Goal: Task Accomplishment & Management: Use online tool/utility

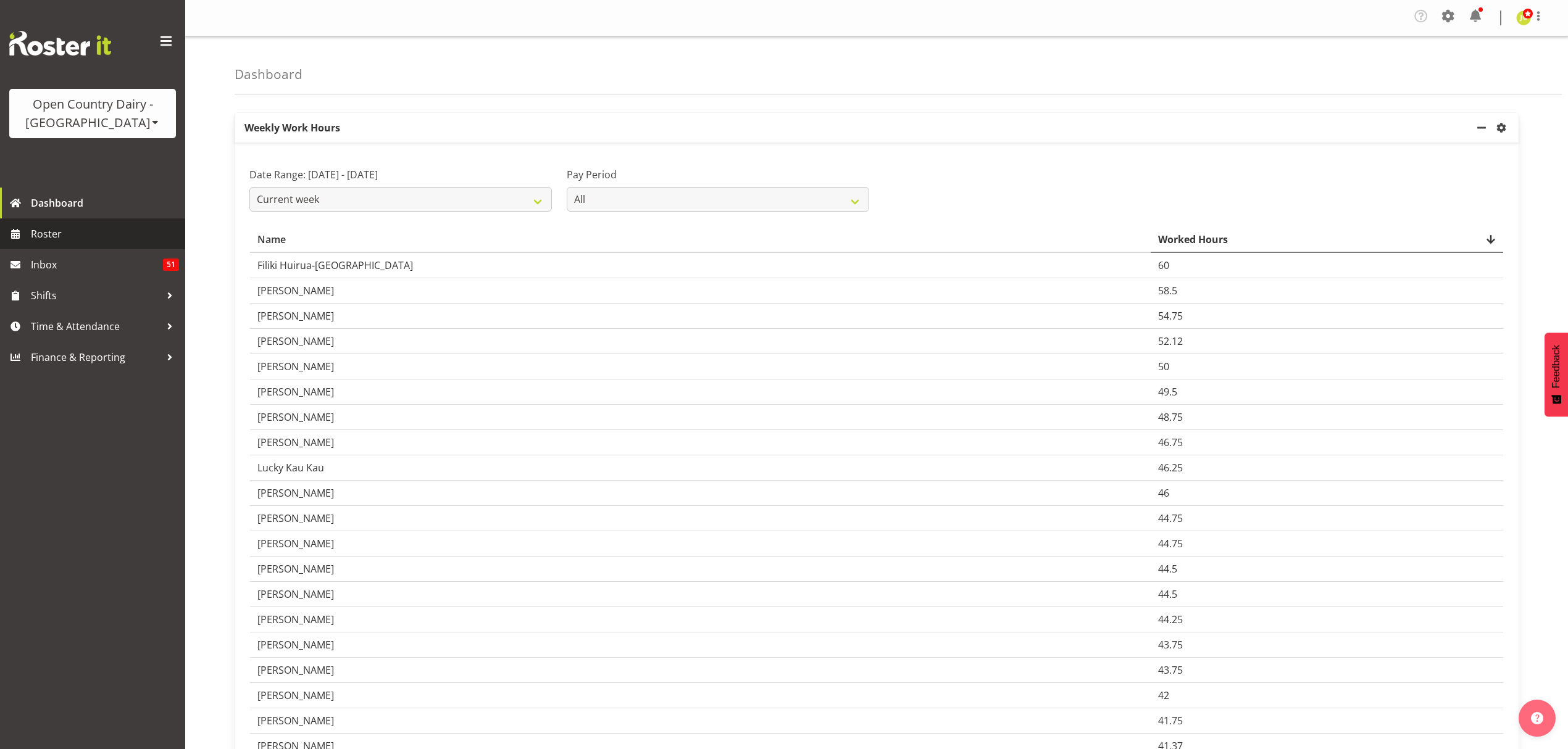
click at [35, 240] on span "Roster" at bounding box center [105, 234] width 148 height 19
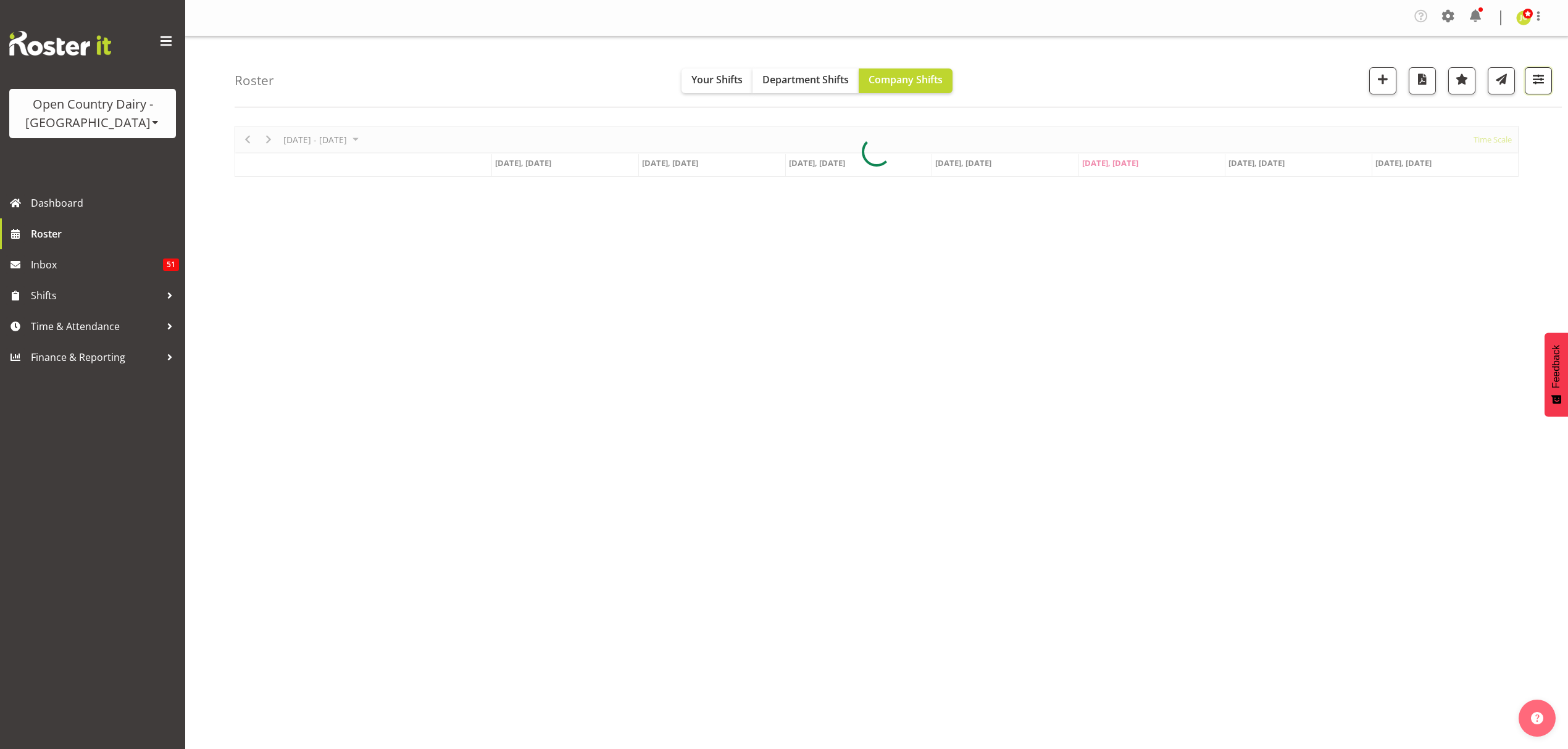
click at [1534, 86] on span "button" at bounding box center [1538, 79] width 16 height 16
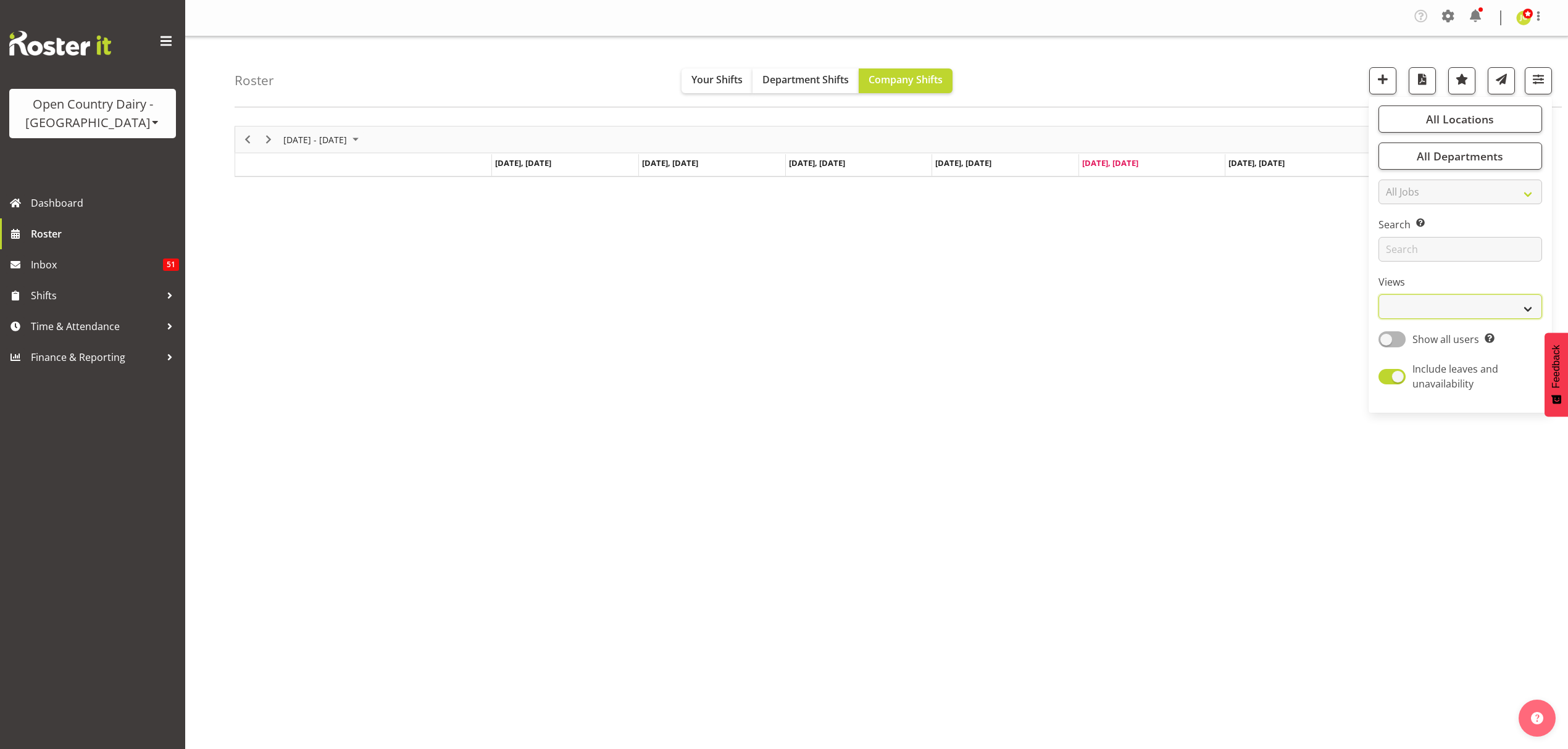
click at [1469, 304] on select "Staff Role Shift - Horizontal Shift - Vertical Staff - Location" at bounding box center [1460, 307] width 164 height 24
select select "shift"
click at [1378, 294] on select "Staff Role Shift - Horizontal Shift - Vertical Staff - Location" at bounding box center [1460, 307] width 164 height 24
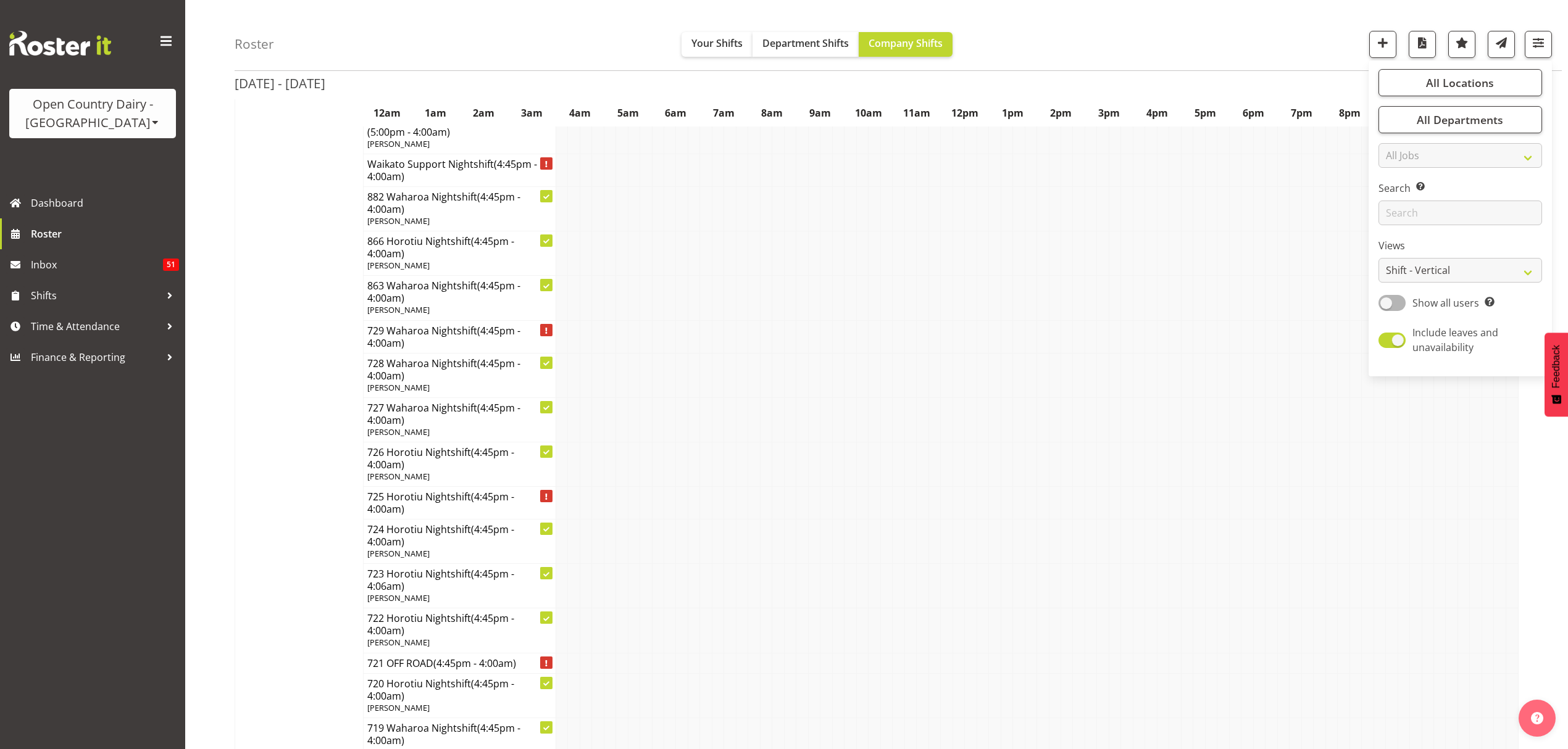
scroll to position [493, 0]
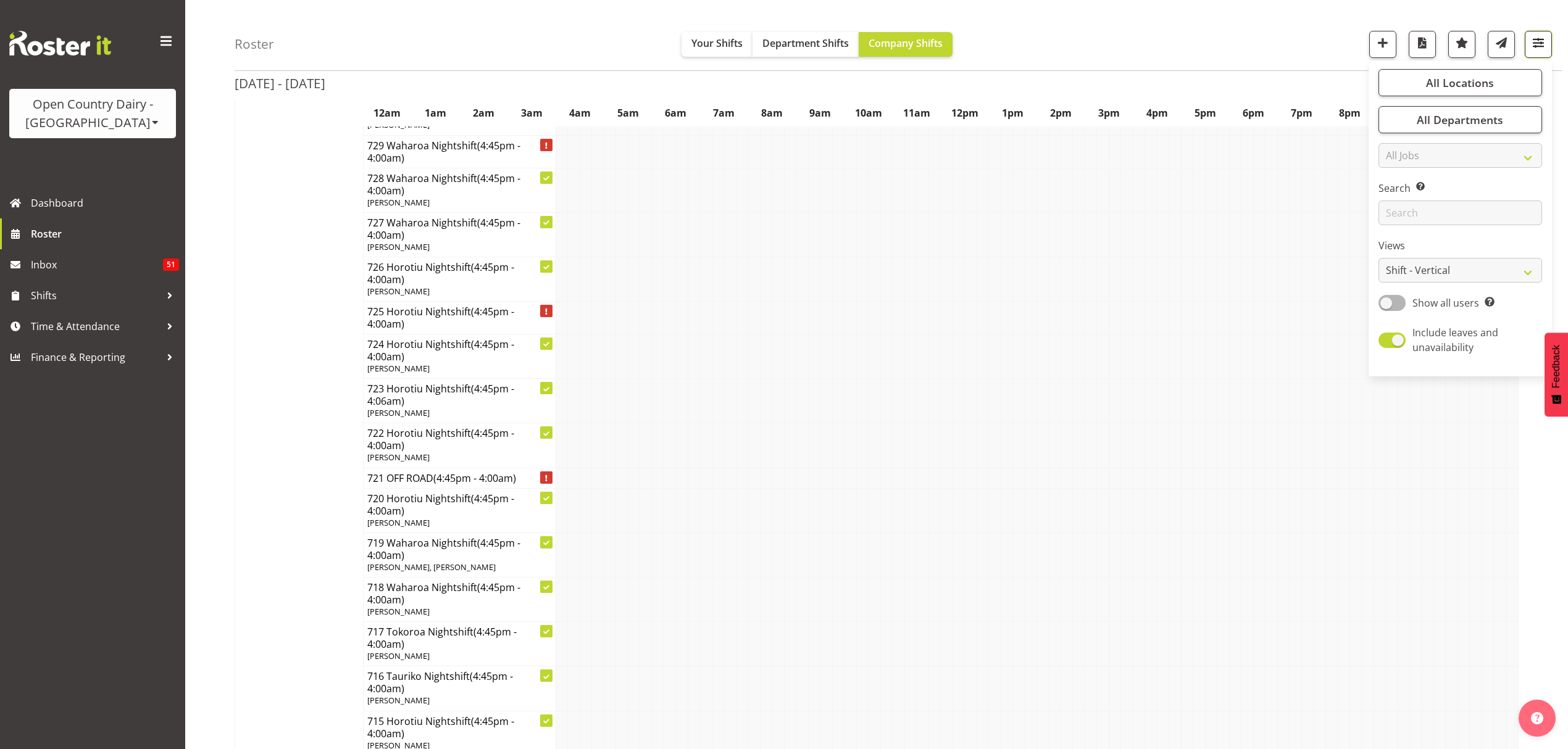
drag, startPoint x: 1541, startPoint y: 45, endPoint x: 1534, endPoint y: 47, distance: 7.3
click at [1541, 45] on span "button" at bounding box center [1538, 42] width 16 height 16
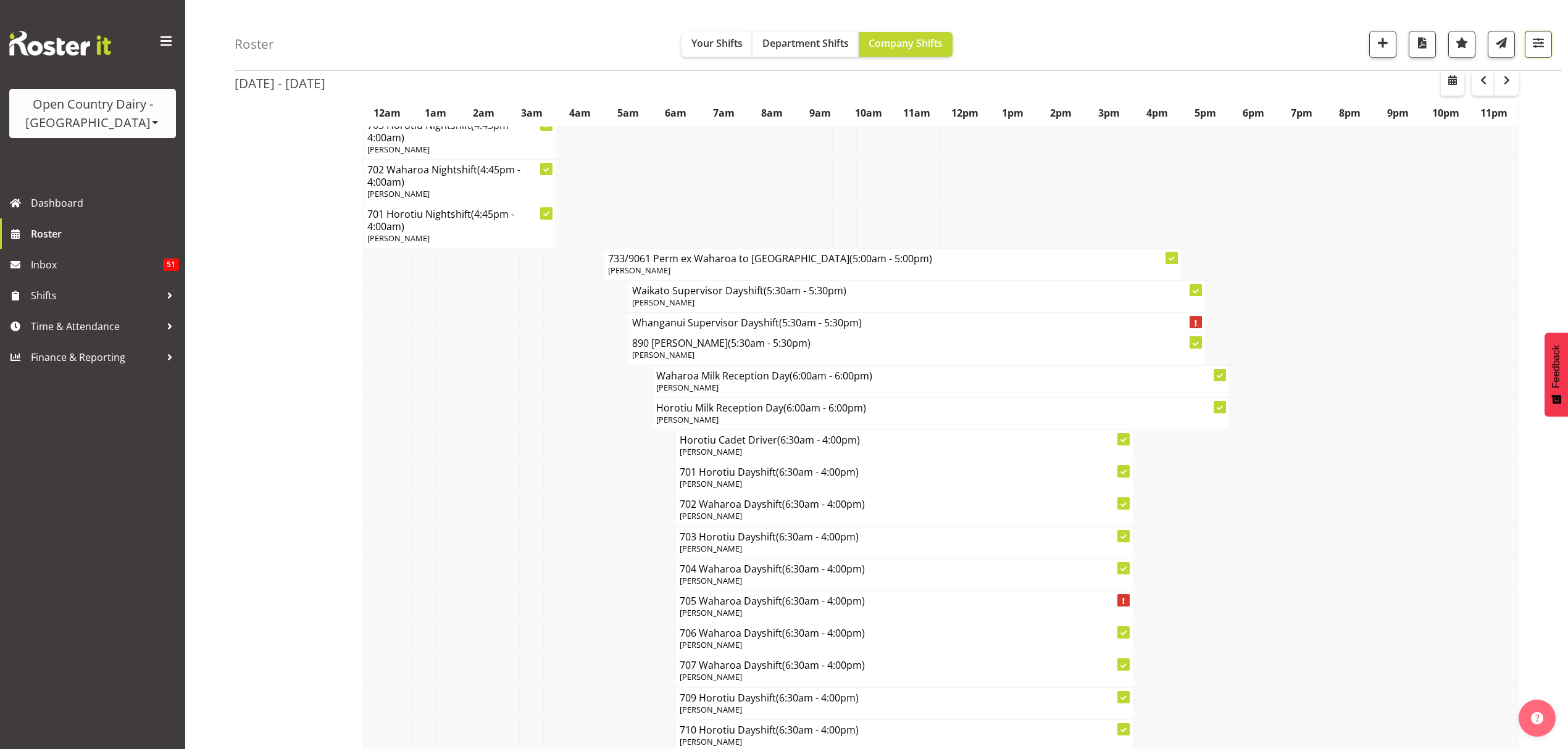
scroll to position [6253, 0]
